Goal: Information Seeking & Learning: Check status

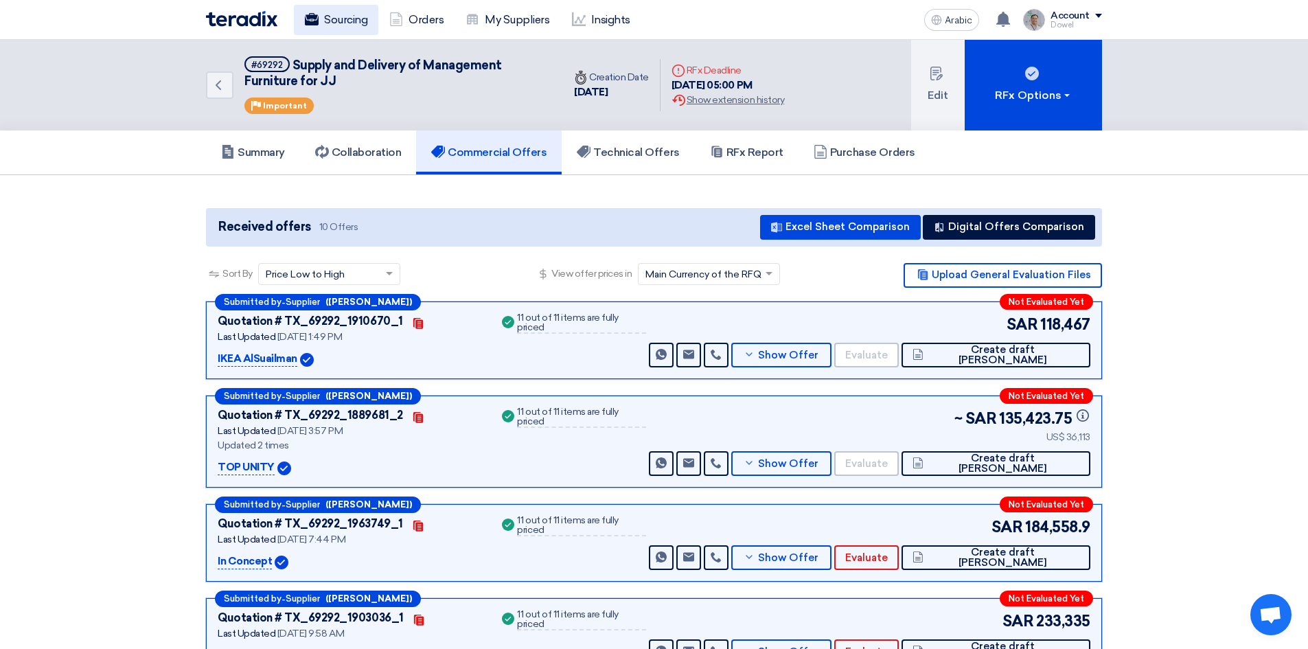
click at [356, 22] on font "Sourcing" at bounding box center [345, 19] width 43 height 13
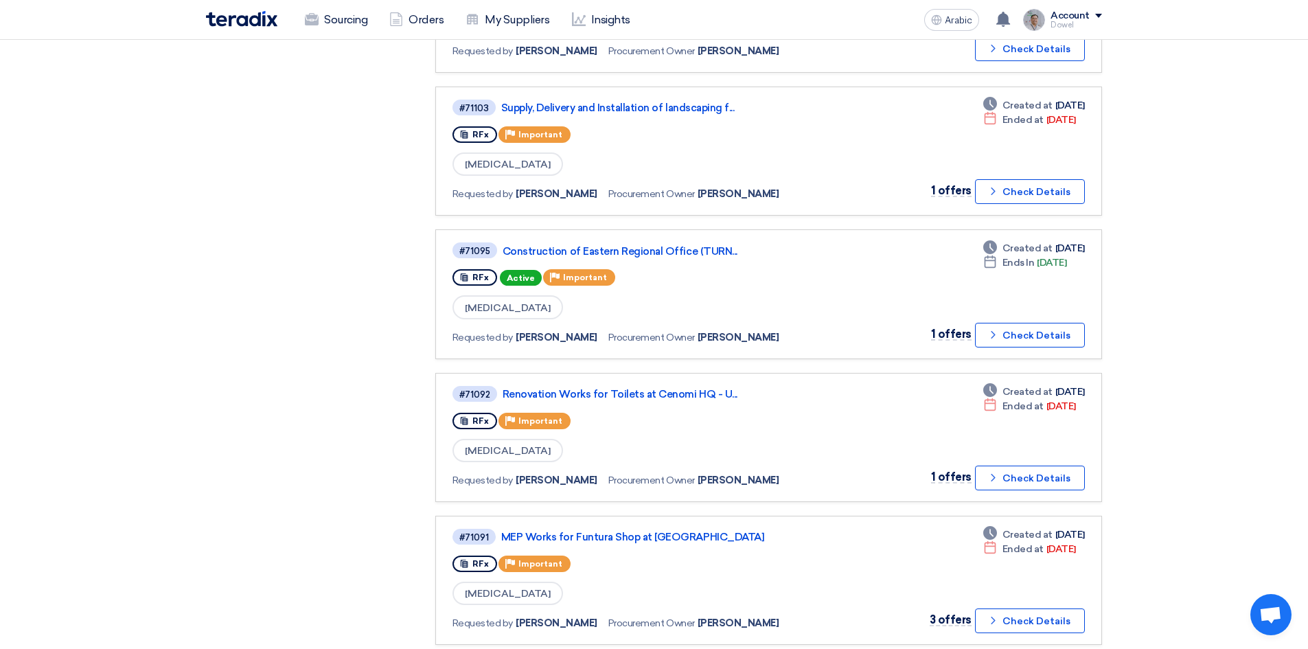
scroll to position [618, 0]
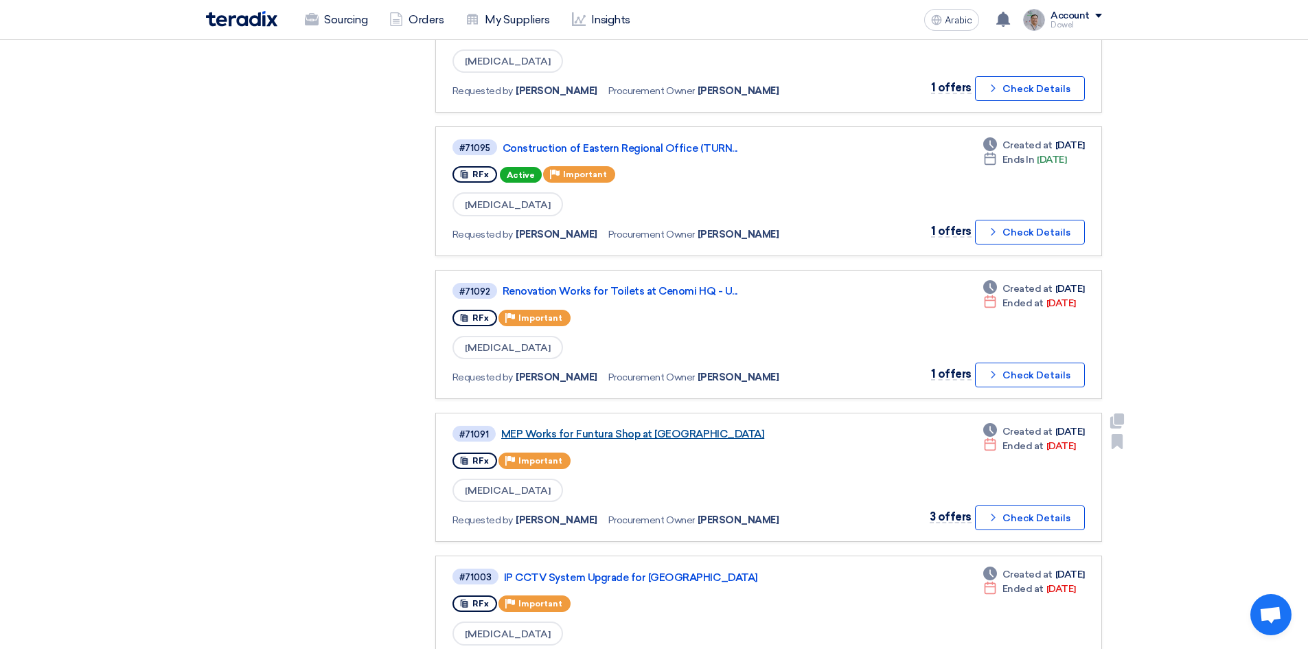
click at [663, 436] on font "MEP Works for Funtura Shop at [GEOGRAPHIC_DATA]" at bounding box center [632, 434] width 263 height 12
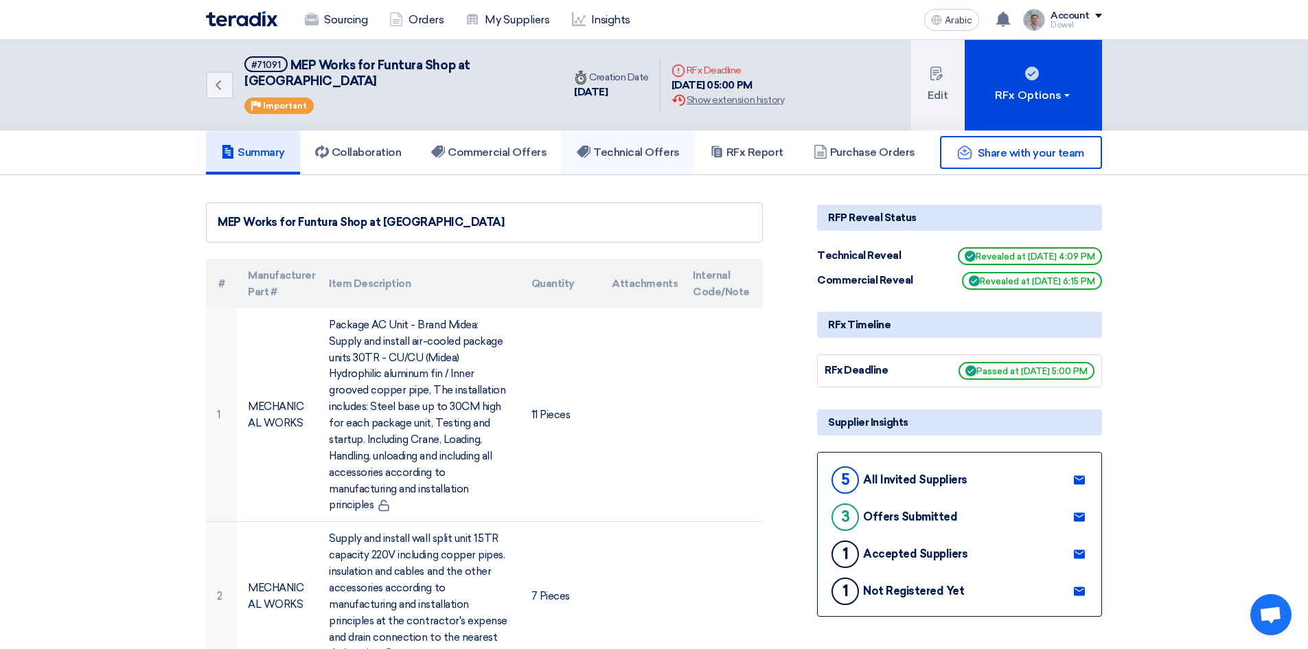
click at [651, 146] on font "Technical Offers" at bounding box center [636, 152] width 86 height 13
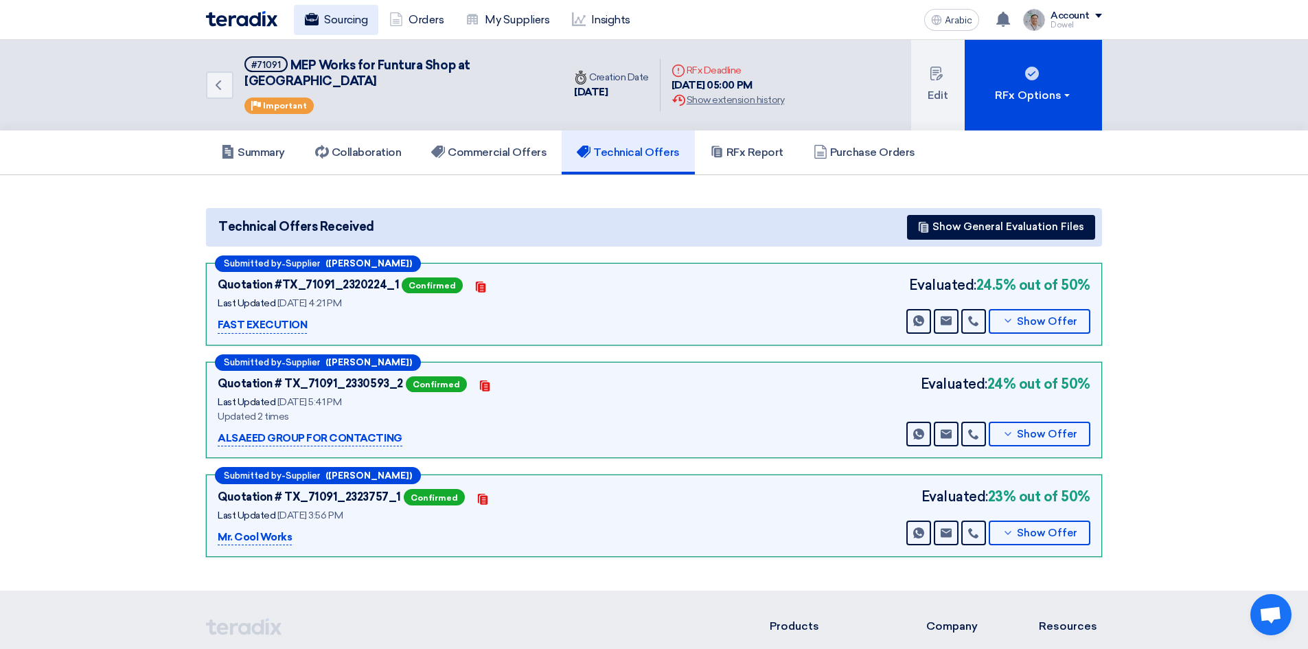
click at [351, 23] on font "Sourcing" at bounding box center [345, 19] width 43 height 13
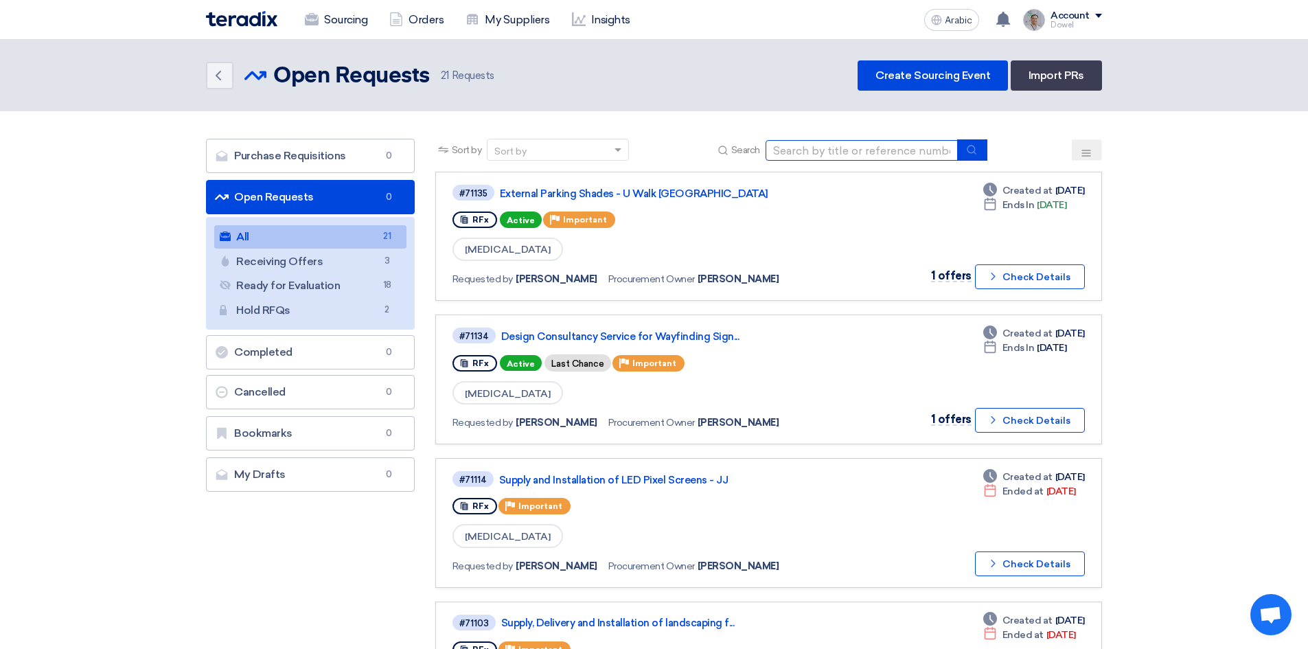
click at [845, 150] on input at bounding box center [861, 150] width 192 height 21
type input "SPINNEYS"
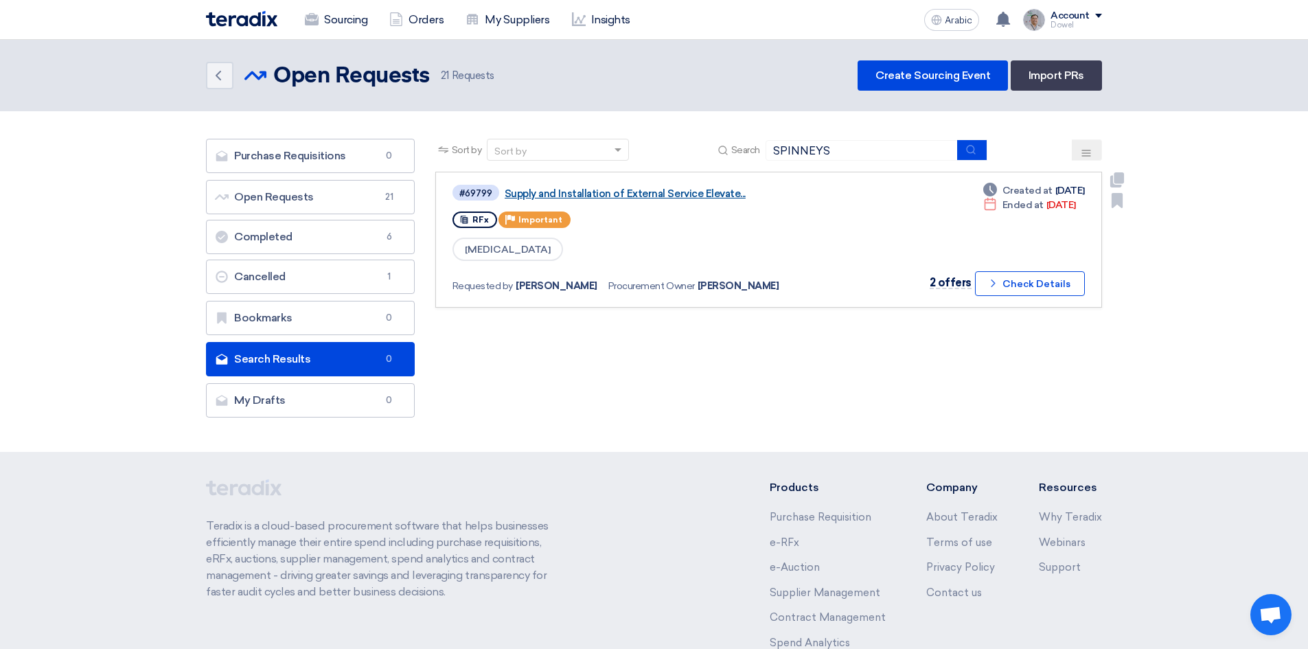
click at [614, 189] on font "Supply and Installation of External Service Elevate..." at bounding box center [624, 193] width 241 height 12
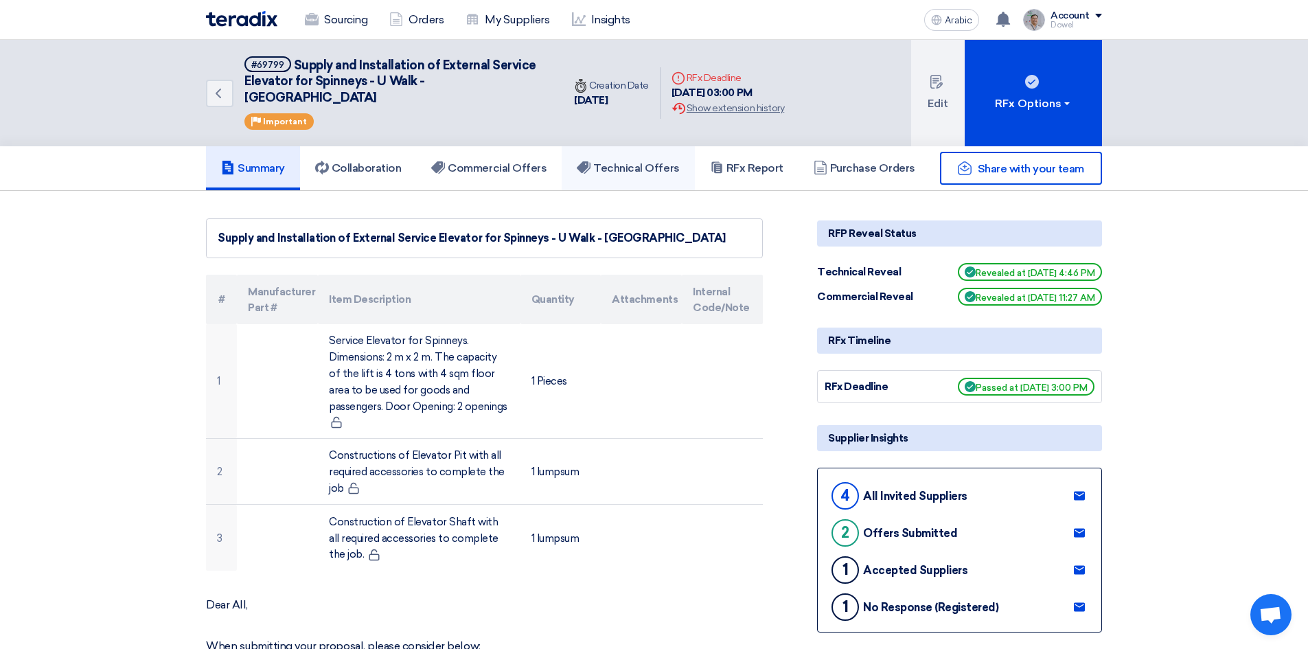
click at [647, 161] on font "Technical Offers" at bounding box center [636, 167] width 86 height 13
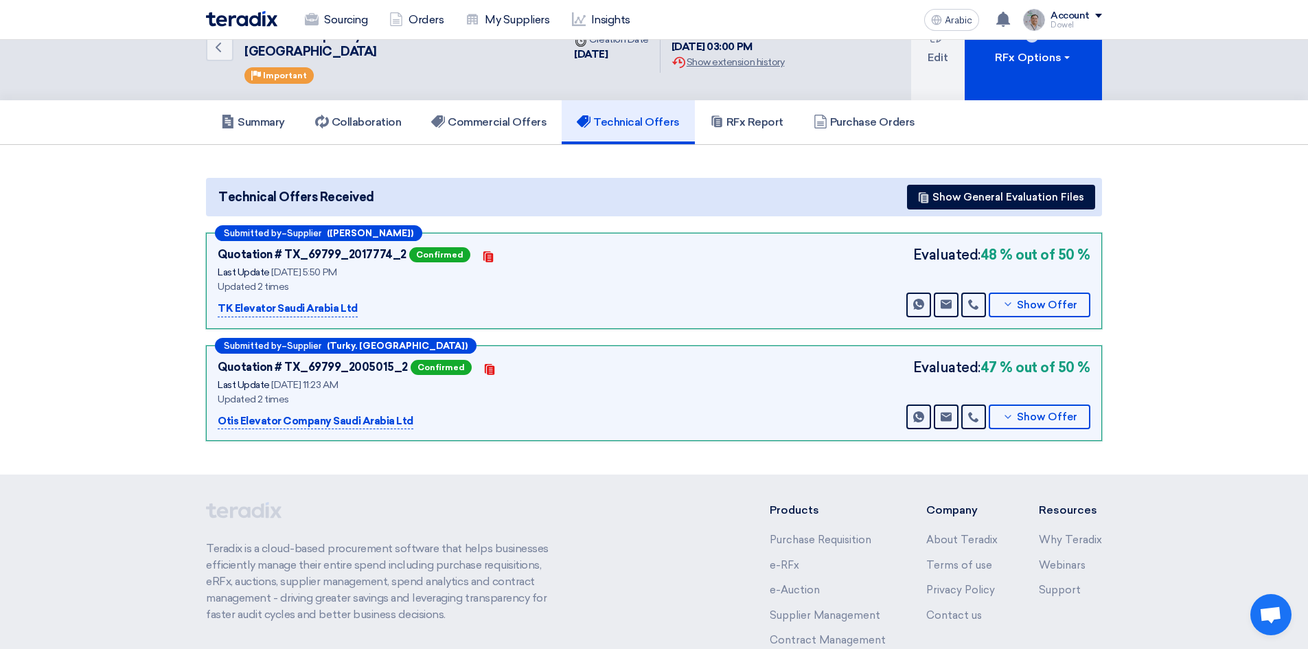
scroll to position [166, 0]
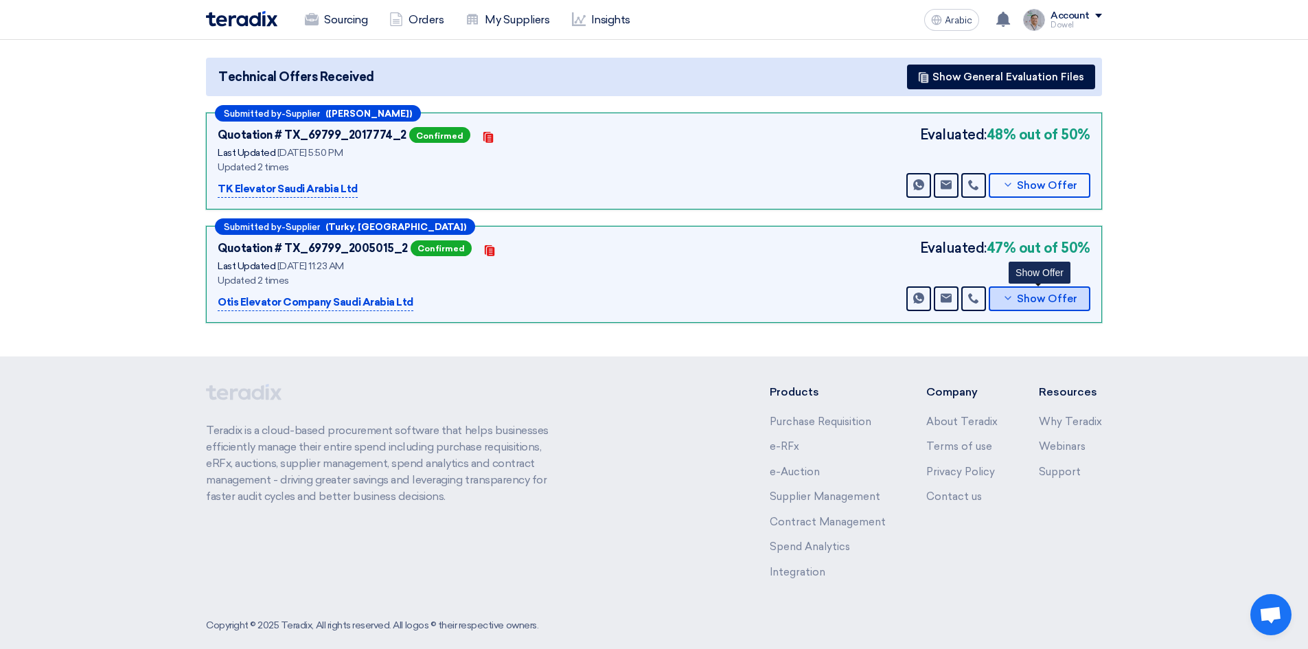
click at [1047, 292] on font "Show Offer" at bounding box center [1047, 298] width 60 height 12
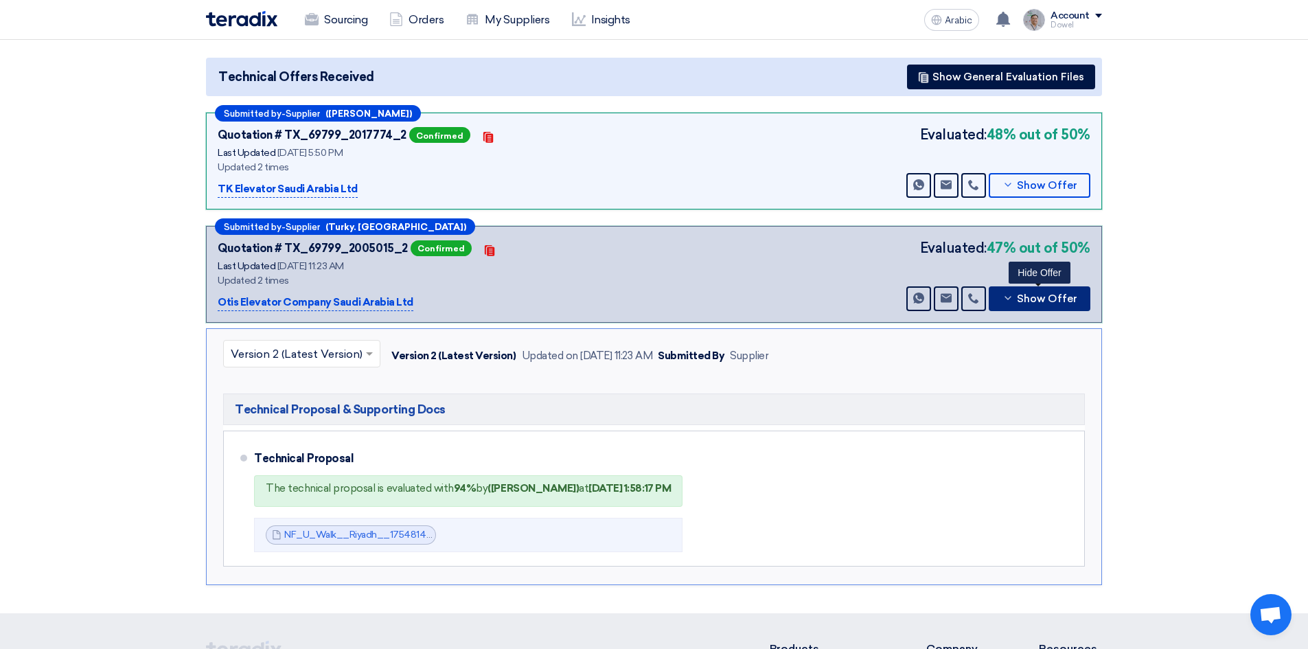
click at [1032, 286] on button "Show Offer" at bounding box center [1039, 298] width 102 height 25
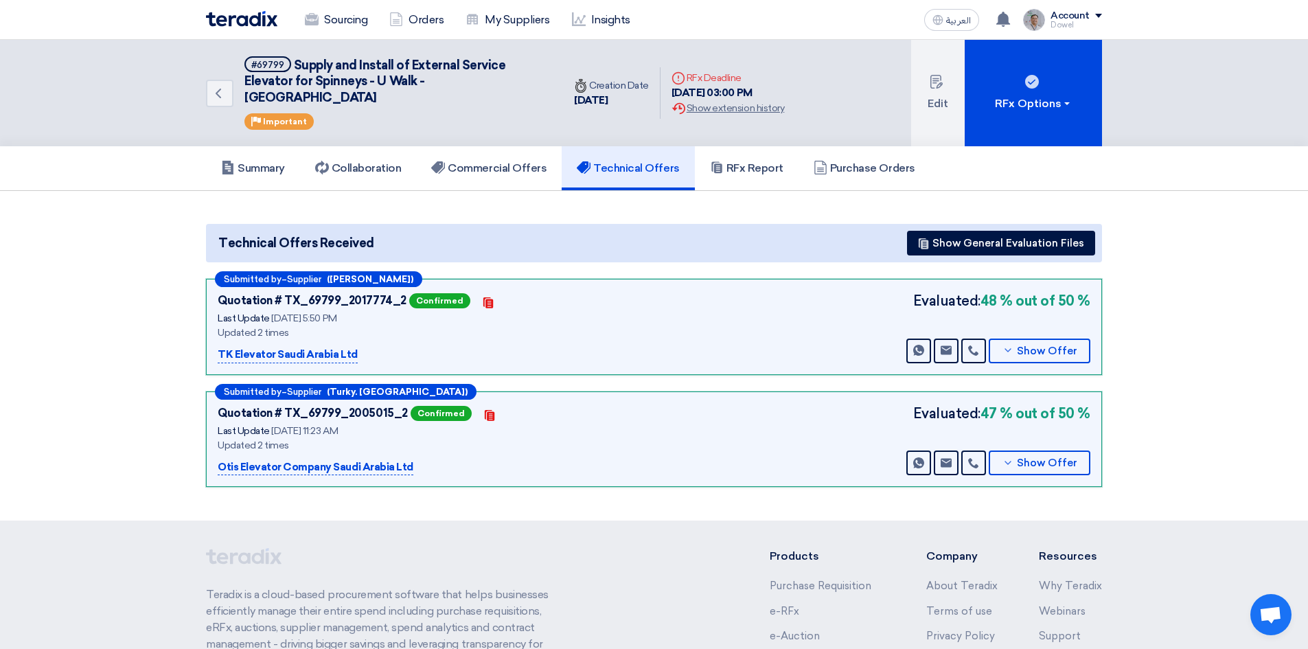
click at [821, 2] on div "Sourcing Orders My Suppliers Insights العربية ع You have a new offer for 'Desig…" at bounding box center [654, 19] width 916 height 39
click at [631, 161] on h5 "Technical Offers" at bounding box center [628, 168] width 102 height 14
